Goal: Check status: Check status

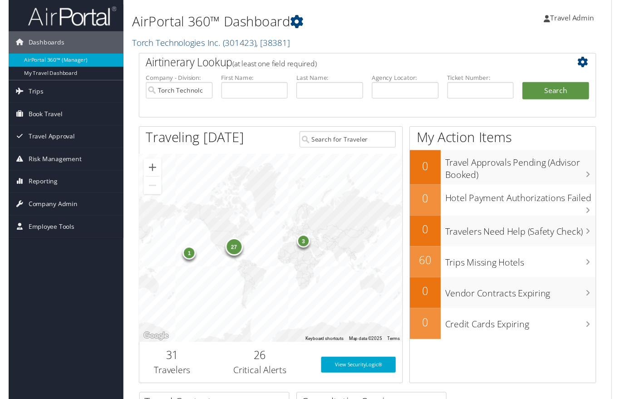
click at [31, 122] on span "Book Travel" at bounding box center [37, 117] width 35 height 23
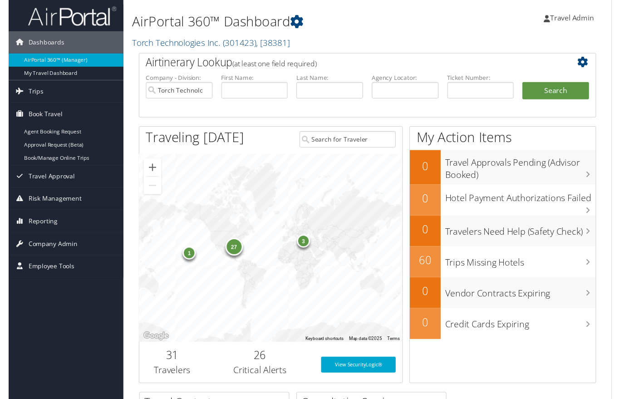
click at [28, 160] on link "Book/Manage Online Trips" at bounding box center [59, 163] width 118 height 14
click at [242, 90] on input "text" at bounding box center [253, 92] width 69 height 17
type input "B"
type input "Bryce"
click at [333, 84] on input "text" at bounding box center [330, 92] width 69 height 17
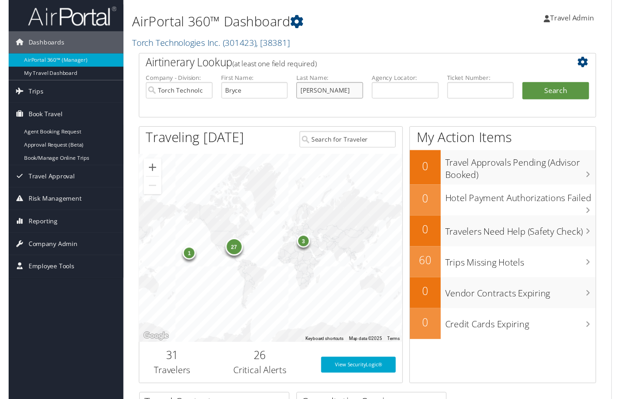
type input "baker"
click at [560, 87] on button "Search" at bounding box center [562, 93] width 69 height 18
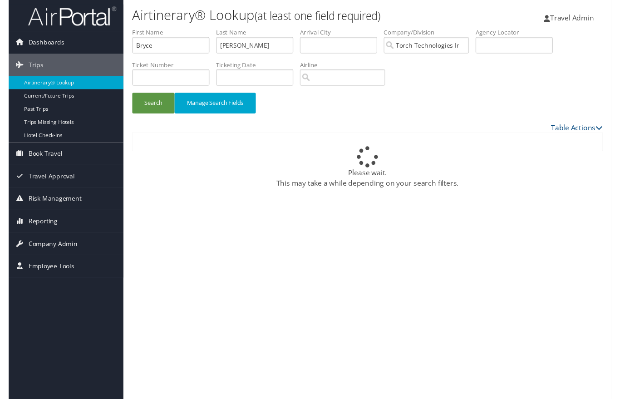
click at [39, 204] on span "Risk Management" at bounding box center [47, 204] width 54 height 23
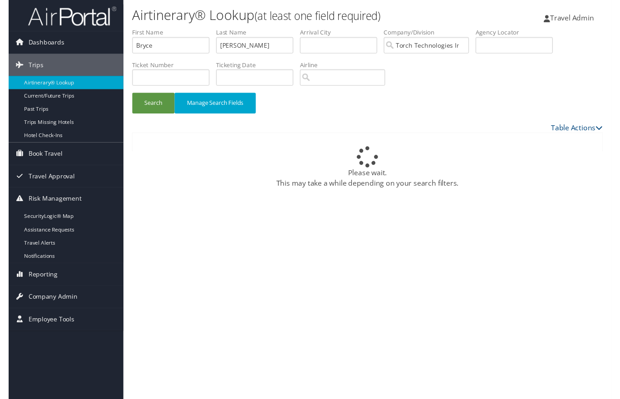
click at [42, 177] on span "Travel Approval" at bounding box center [44, 181] width 48 height 23
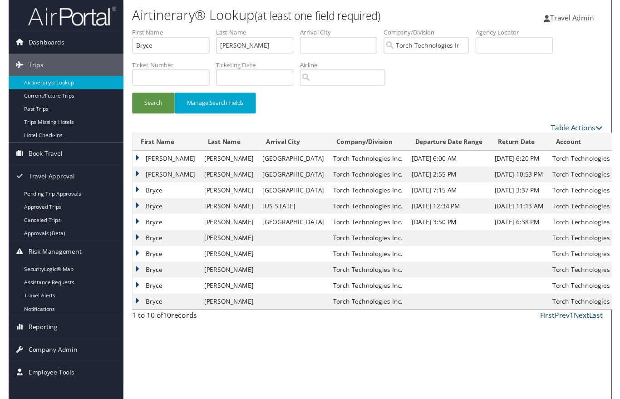
click at [29, 212] on link "Approved Trips" at bounding box center [59, 213] width 118 height 14
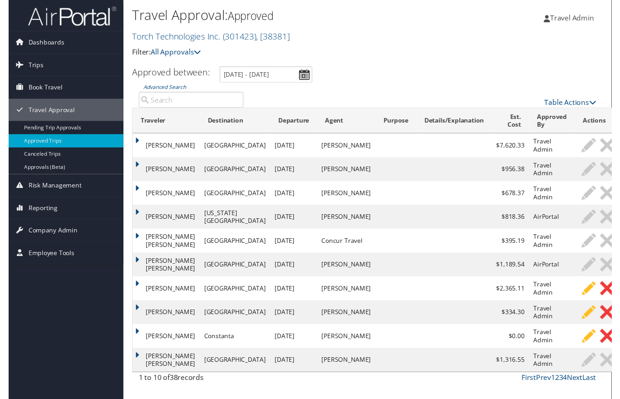
click at [163, 98] on input "Advanced Search" at bounding box center [188, 102] width 108 height 16
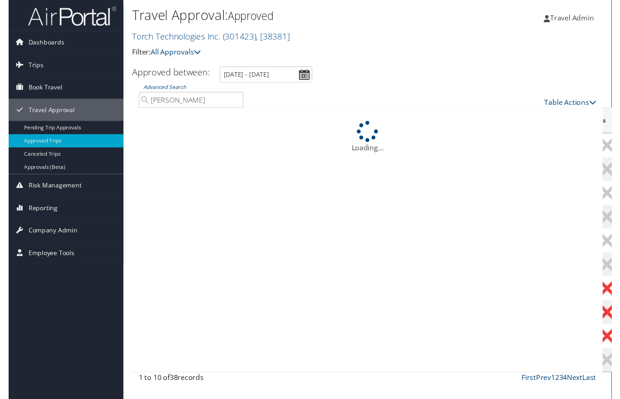
type input "Bryce baker"
click at [38, 129] on link "Pending Trip Approvals" at bounding box center [59, 131] width 118 height 14
